Goal: Transaction & Acquisition: Purchase product/service

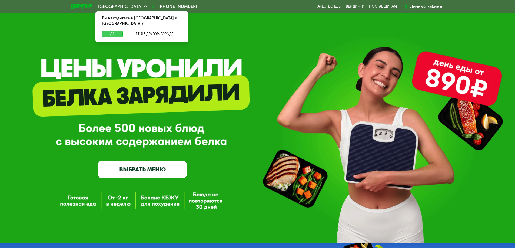
click at [114, 31] on button "Да" at bounding box center [112, 34] width 21 height 6
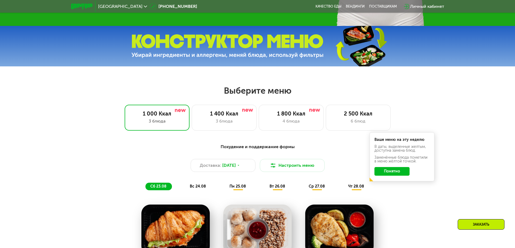
scroll to position [243, 0]
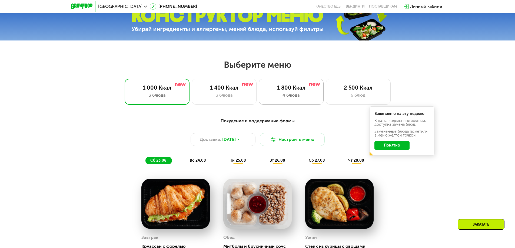
click at [297, 95] on div "4 блюда" at bounding box center [291, 95] width 54 height 6
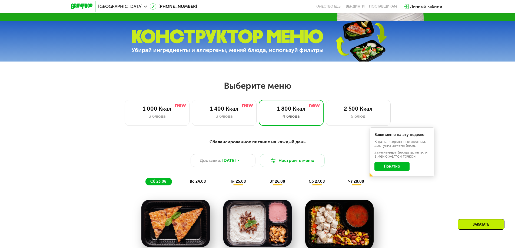
scroll to position [216, 0]
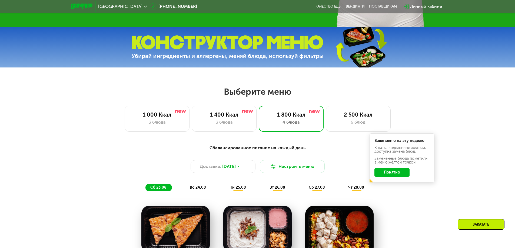
click at [397, 173] on button "Понятно" at bounding box center [391, 172] width 35 height 9
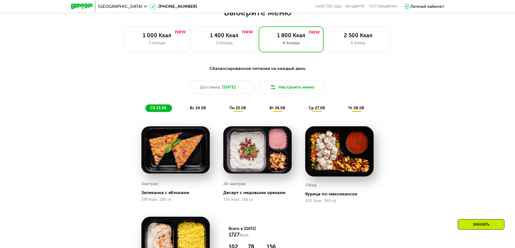
scroll to position [297, 0]
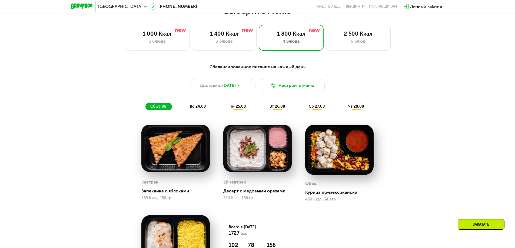
click at [225, 111] on div "вс 24.08" at bounding box center [238, 107] width 27 height 8
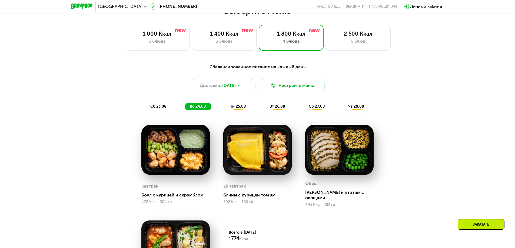
click at [239, 108] on span "пн 25.08" at bounding box center [237, 106] width 16 height 5
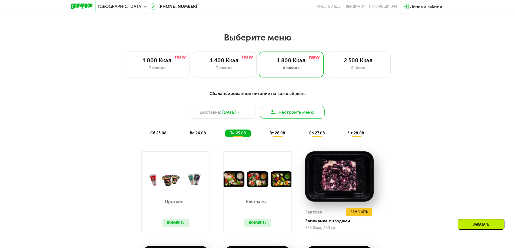
scroll to position [270, 0]
click at [276, 134] on span "вт 26.08" at bounding box center [277, 133] width 16 height 5
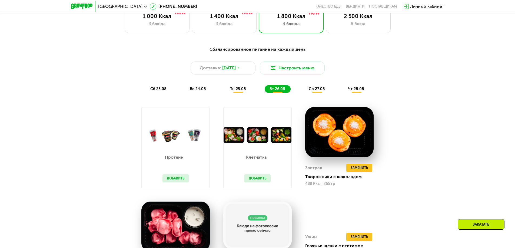
scroll to position [297, 0]
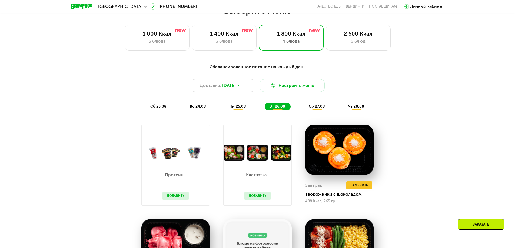
click at [315, 107] on span "ср 27.08" at bounding box center [317, 106] width 16 height 5
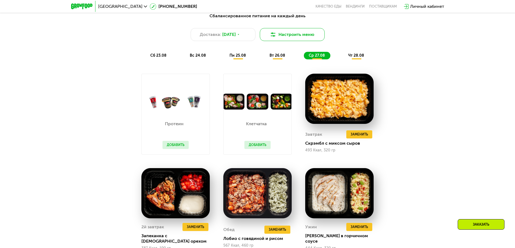
scroll to position [351, 0]
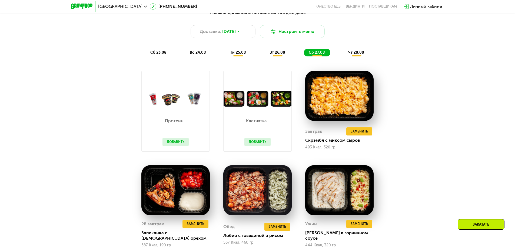
click at [255, 144] on button "Добавить" at bounding box center [257, 142] width 26 height 8
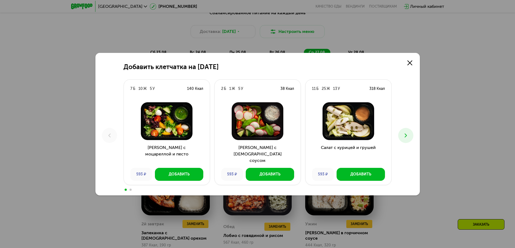
click at [404, 134] on icon at bounding box center [405, 135] width 6 height 6
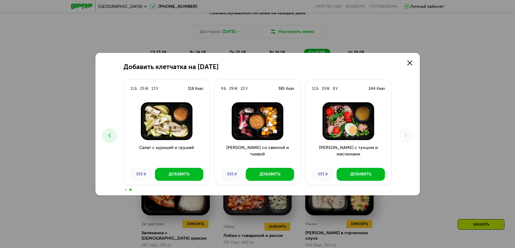
click at [109, 135] on use at bounding box center [109, 136] width 2 height 4
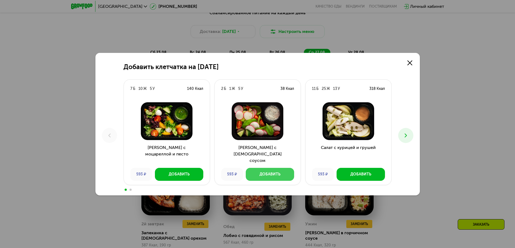
click at [266, 175] on div "Добавить" at bounding box center [269, 174] width 21 height 5
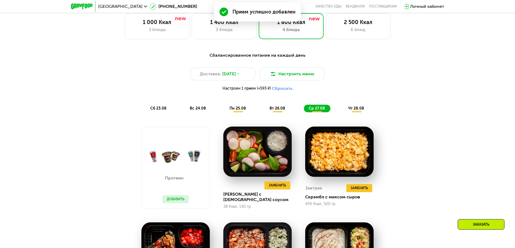
scroll to position [297, 0]
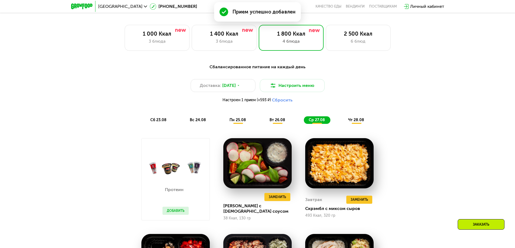
click at [356, 121] on span "чт 28.08" at bounding box center [356, 120] width 16 height 5
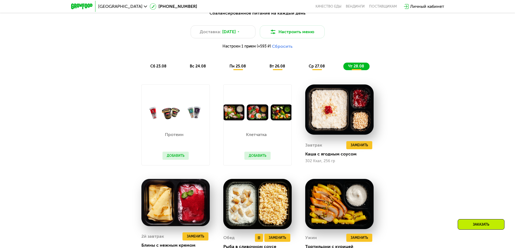
scroll to position [351, 0]
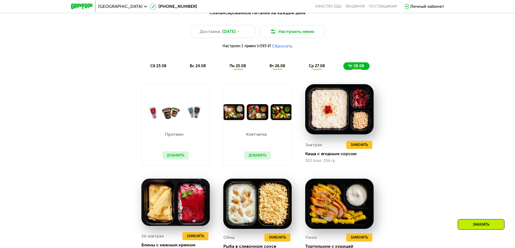
click at [265, 159] on button "Добавить" at bounding box center [257, 156] width 26 height 8
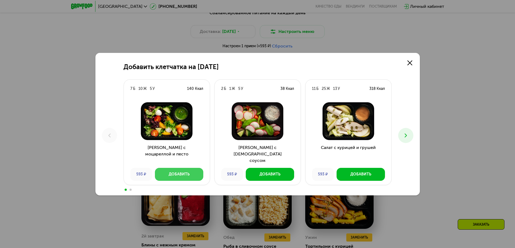
click at [181, 178] on button "Добавить" at bounding box center [179, 174] width 48 height 13
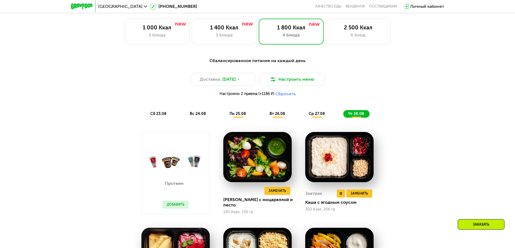
scroll to position [297, 0]
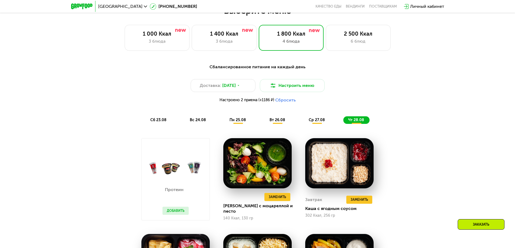
click at [304, 119] on div "вт 26.08" at bounding box center [317, 120] width 26 height 8
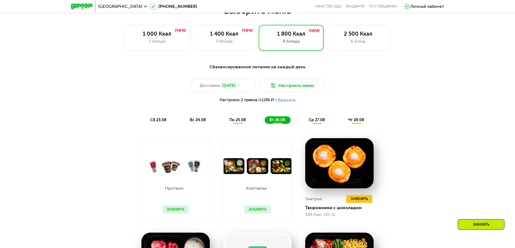
click at [255, 212] on button "Добавить" at bounding box center [257, 210] width 26 height 8
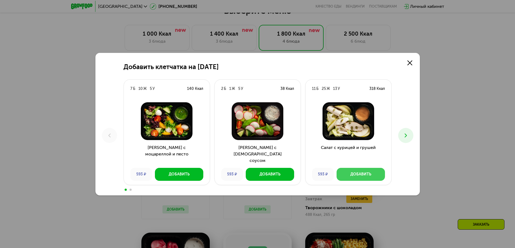
click at [371, 174] on div "Добавить" at bounding box center [360, 174] width 21 height 5
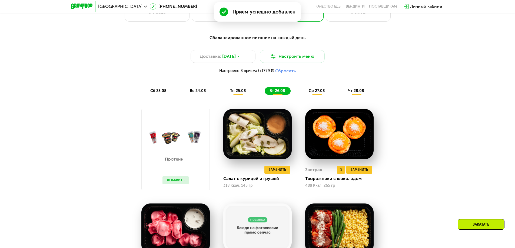
scroll to position [324, 0]
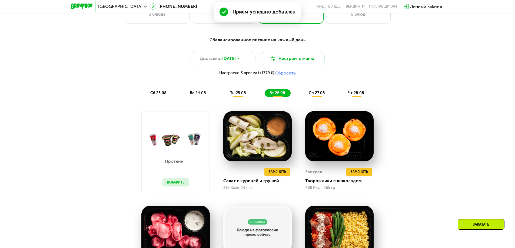
click at [236, 95] on span "пн 25.08" at bounding box center [237, 93] width 16 height 5
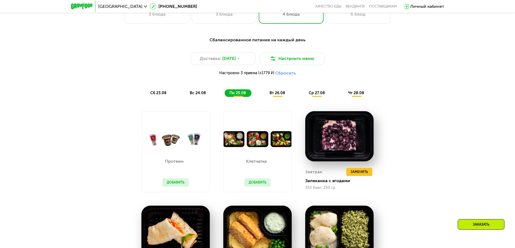
click at [260, 184] on button "Добавить" at bounding box center [257, 183] width 26 height 8
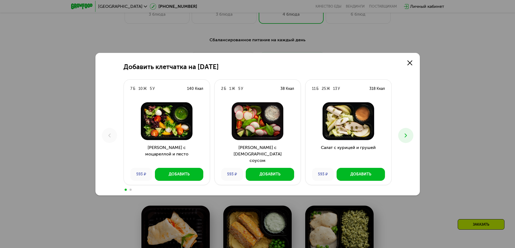
click at [408, 135] on icon at bounding box center [405, 135] width 6 height 6
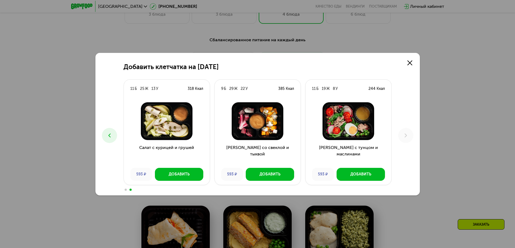
click at [111, 130] on button at bounding box center [109, 135] width 15 height 15
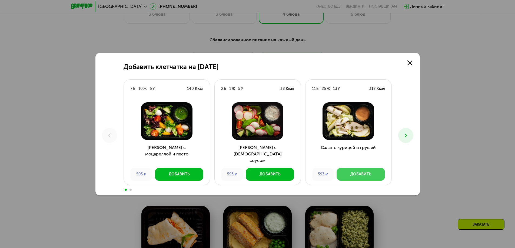
click at [351, 175] on div "Добавить" at bounding box center [360, 174] width 21 height 5
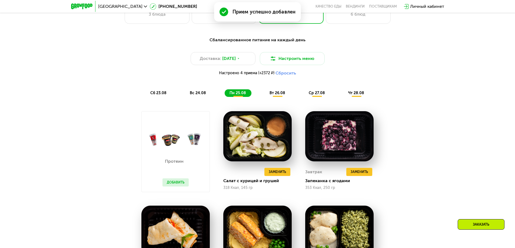
click at [225, 91] on div "вс 24.08" at bounding box center [238, 93] width 27 height 8
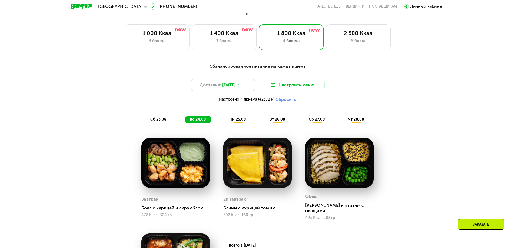
scroll to position [297, 0]
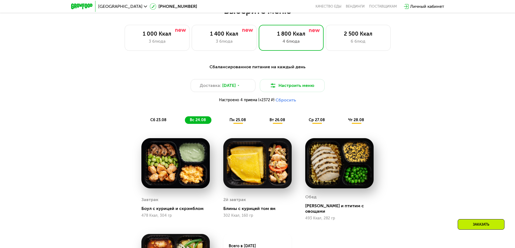
click at [231, 121] on span "пн 25.08" at bounding box center [237, 120] width 16 height 5
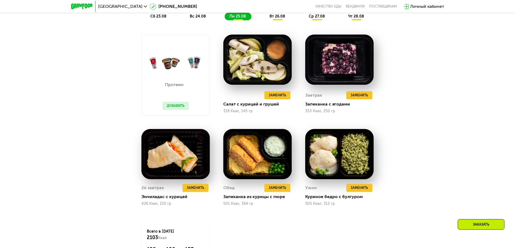
scroll to position [432, 0]
